Goal: Transaction & Acquisition: Purchase product/service

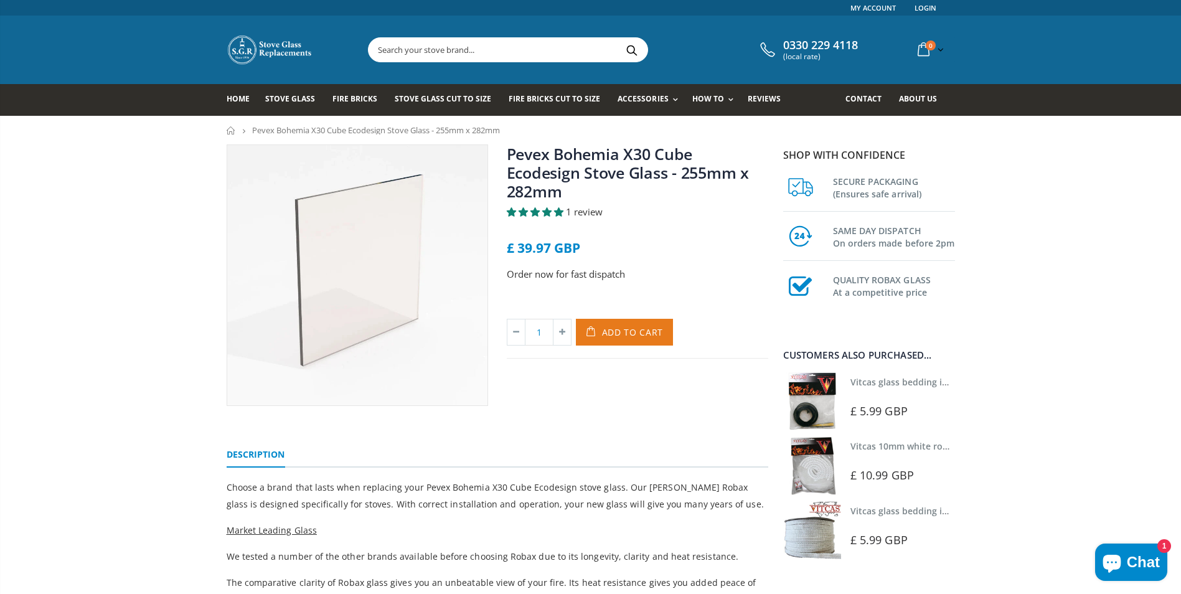
click at [623, 333] on span "Add to Cart" at bounding box center [633, 332] width 62 height 12
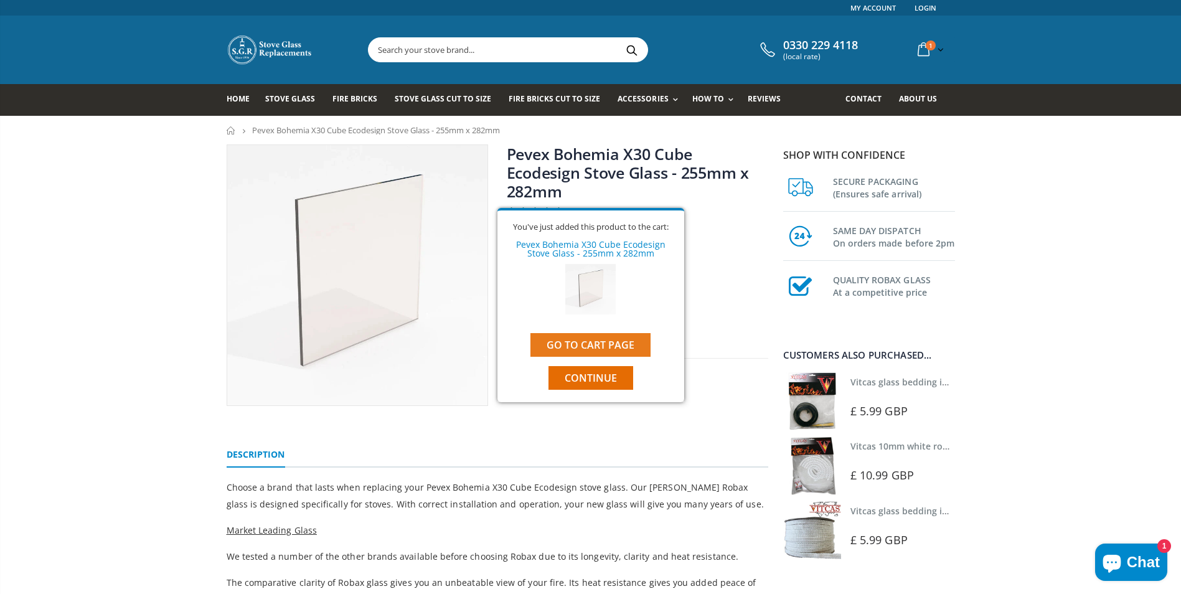
click at [564, 344] on link "Go to cart page" at bounding box center [591, 345] width 120 height 24
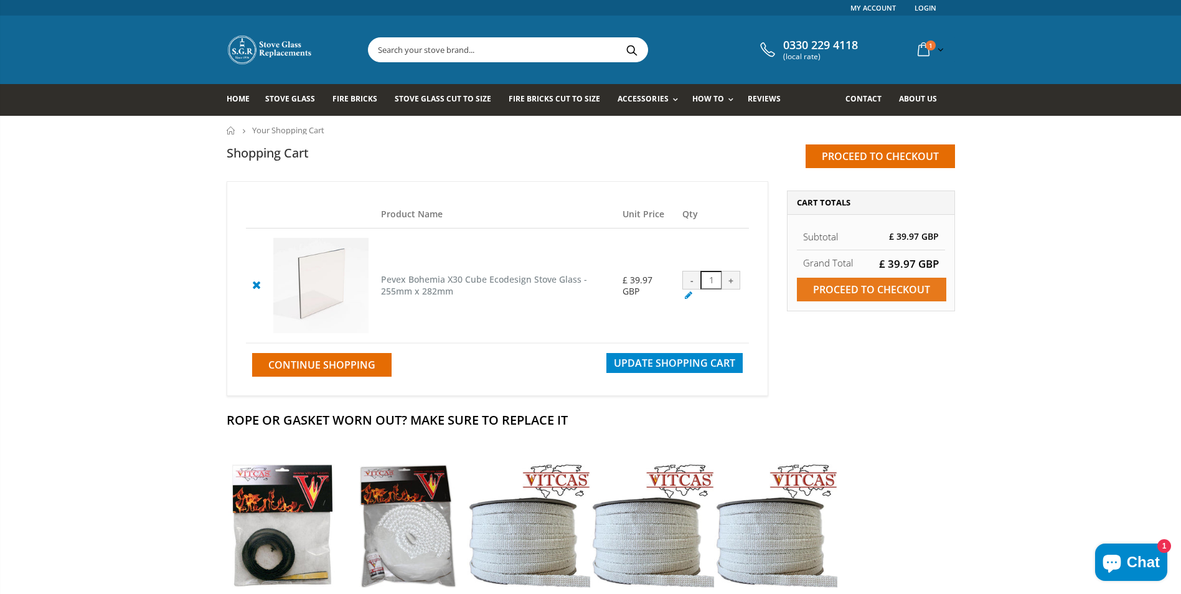
click at [833, 293] on input "Proceed to checkout" at bounding box center [871, 290] width 149 height 24
